Goal: Find specific page/section: Find specific page/section

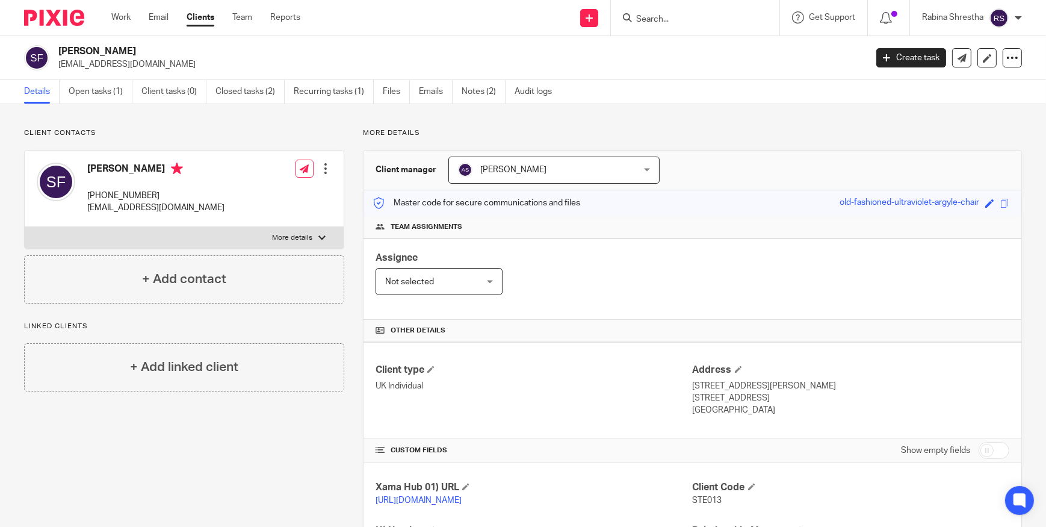
drag, startPoint x: 668, startPoint y: 120, endPoint x: 624, endPoint y: 104, distance: 46.8
click at [668, 120] on div "Client contacts [PERSON_NAME] [PHONE_NUMBER] [EMAIL_ADDRESS][DOMAIN_NAME] Edit …" at bounding box center [523, 412] width 1046 height 617
drag, startPoint x: 798, startPoint y: 395, endPoint x: 832, endPoint y: 396, distance: 34.3
click at [832, 396] on p "[STREET_ADDRESS]" at bounding box center [851, 398] width 317 height 12
copy p "CB25 0EF"
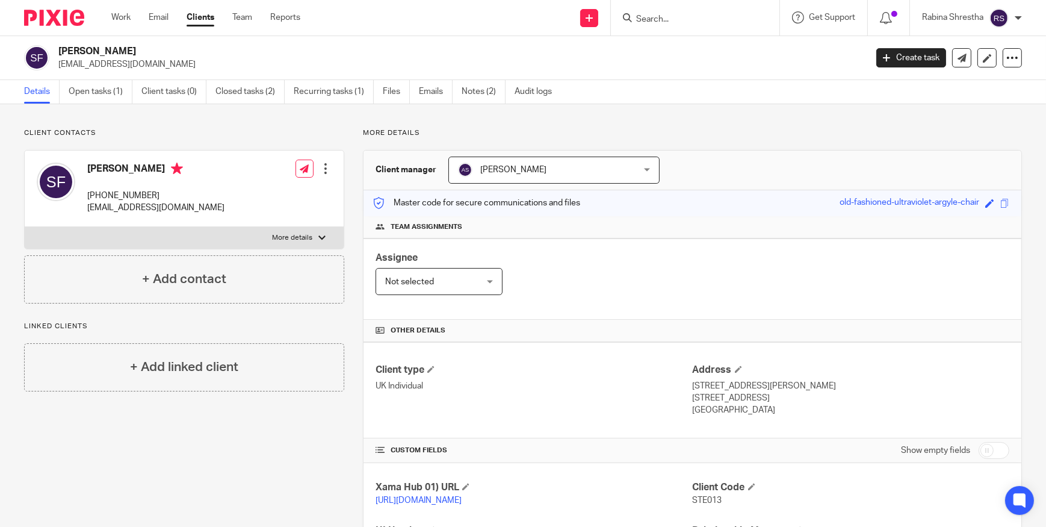
drag, startPoint x: 159, startPoint y: 49, endPoint x: 55, endPoint y: 48, distance: 104.7
click at [55, 48] on div "[PERSON_NAME] [EMAIL_ADDRESS][DOMAIN_NAME]" at bounding box center [441, 57] width 834 height 25
copy h2 "[PERSON_NAME]"
click at [666, 22] on input "Search" at bounding box center [689, 19] width 108 height 11
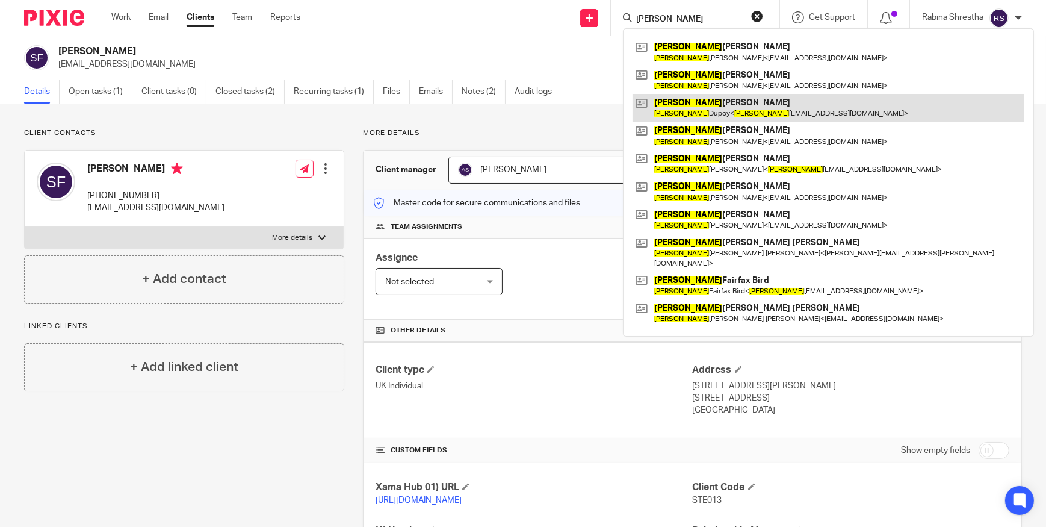
type input "[PERSON_NAME]"
click at [687, 102] on link at bounding box center [829, 108] width 392 height 28
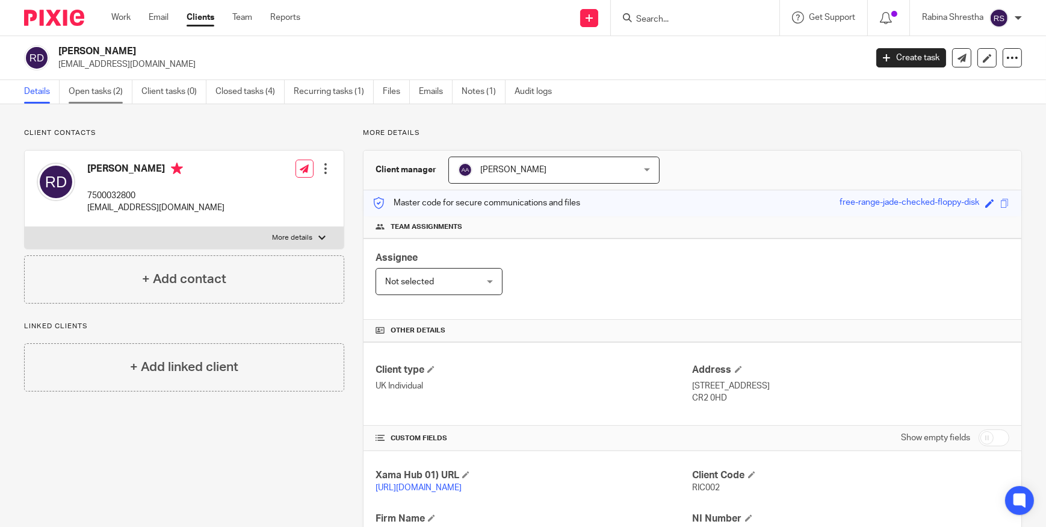
click at [71, 93] on link "Open tasks (2)" at bounding box center [101, 91] width 64 height 23
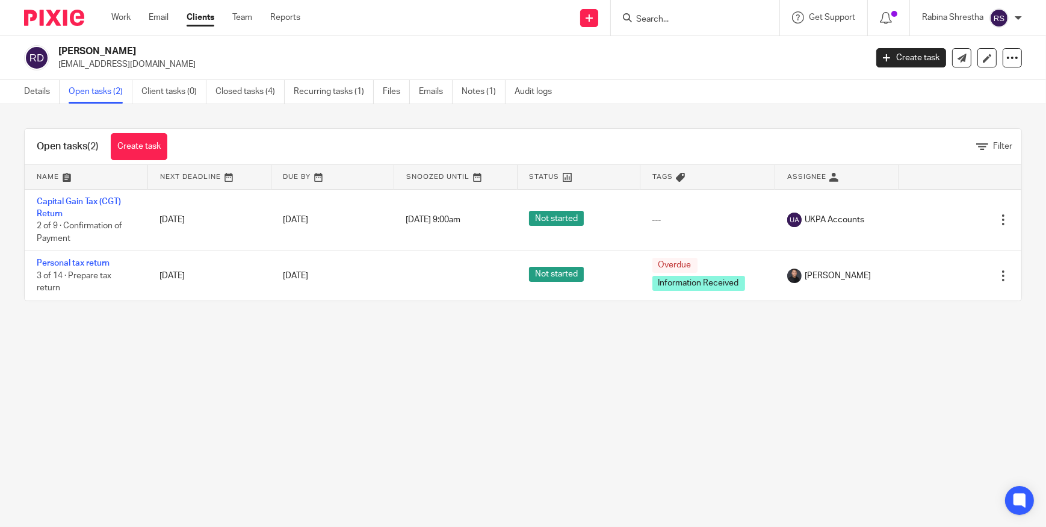
drag, startPoint x: 357, startPoint y: 401, endPoint x: 350, endPoint y: 407, distance: 9.8
click at [357, 401] on main "Richard Paul Dupoy richarddupoy@hotmail.com Create task Update from Companies H…" at bounding box center [523, 263] width 1046 height 527
click at [423, 410] on main "Richard Paul Dupoy richarddupoy@hotmail.com Create task Update from Companies H…" at bounding box center [523, 263] width 1046 height 527
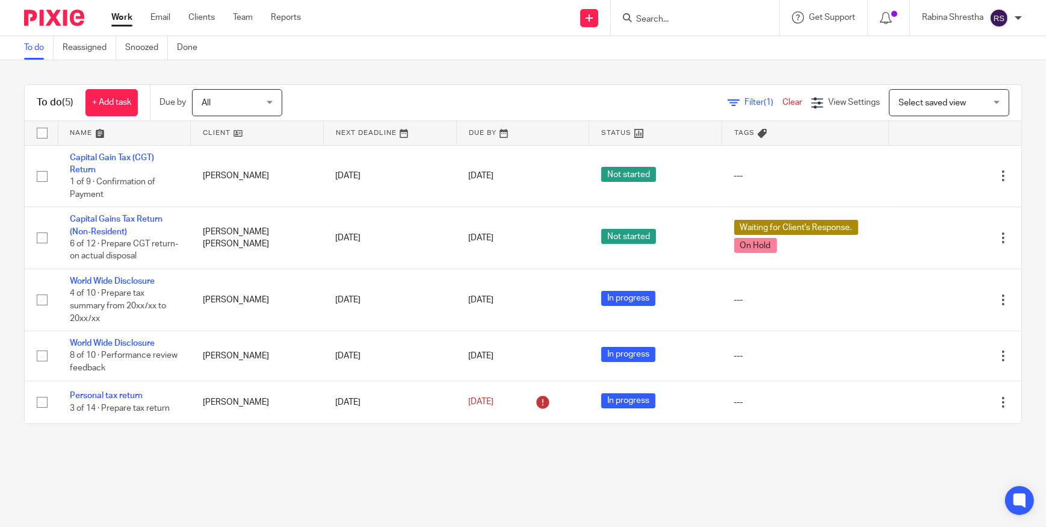
click at [240, 478] on main "To do Reassigned Snoozed Done To do (5) + Add task Due by All All [DATE] [DATE]…" at bounding box center [523, 263] width 1046 height 527
